Goal: Transaction & Acquisition: Obtain resource

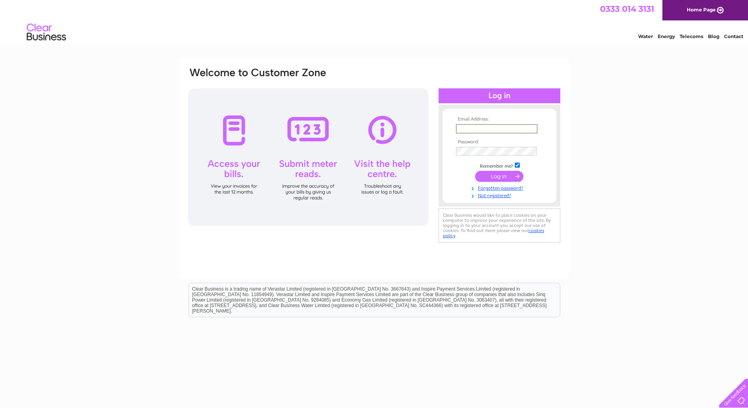
click at [487, 130] on input "text" at bounding box center [497, 128] width 82 height 9
type input "unitedserviceshoddesdon@hotmail.com"
click at [475, 171] on input "submit" at bounding box center [499, 176] width 48 height 11
click at [487, 178] on input "submit" at bounding box center [499, 175] width 48 height 11
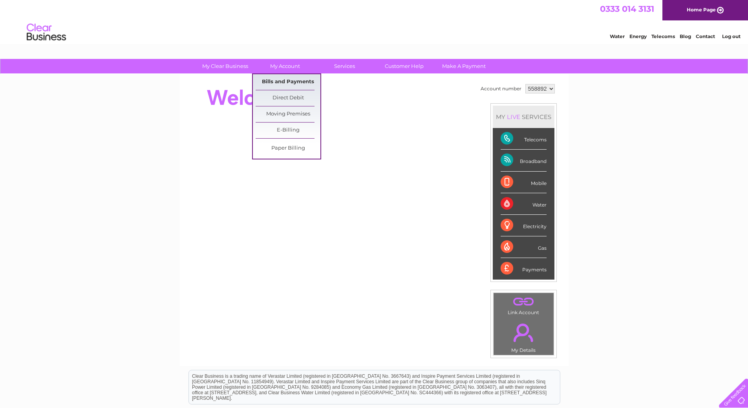
click at [285, 77] on link "Bills and Payments" at bounding box center [288, 82] width 65 height 16
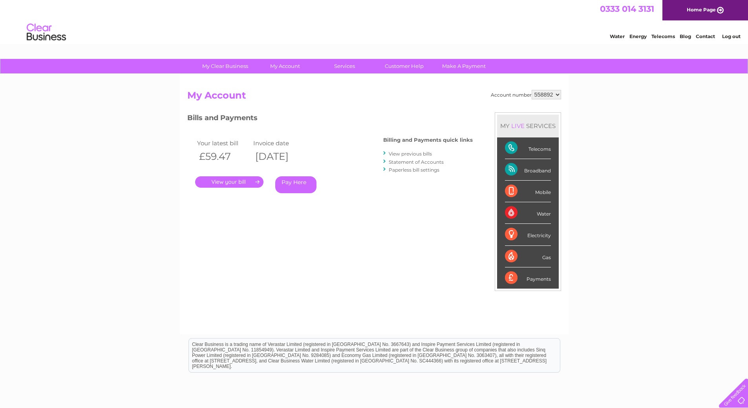
click at [241, 184] on link "." at bounding box center [229, 181] width 68 height 11
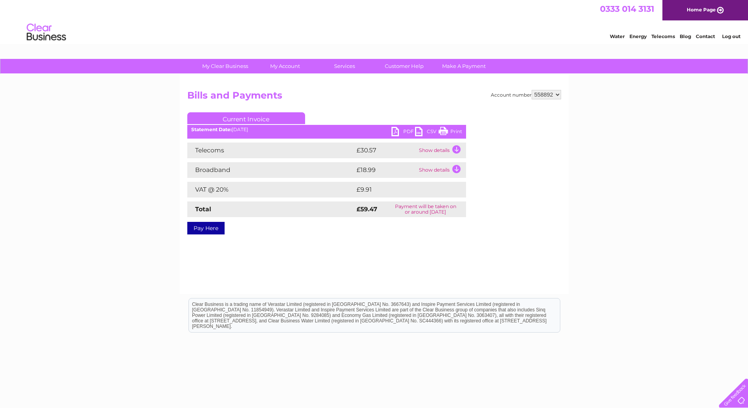
click at [411, 133] on link "PDF" at bounding box center [404, 132] width 24 height 11
